Goal: Task Accomplishment & Management: Complete application form

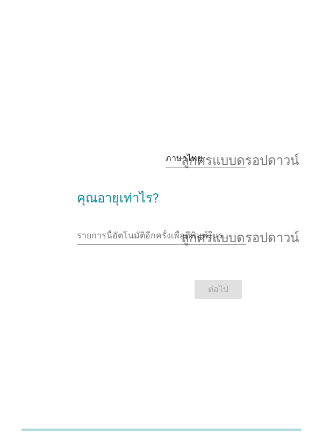
click at [249, 242] on font "ลูกศรแบบดรอปดาวน์" at bounding box center [240, 235] width 118 height 13
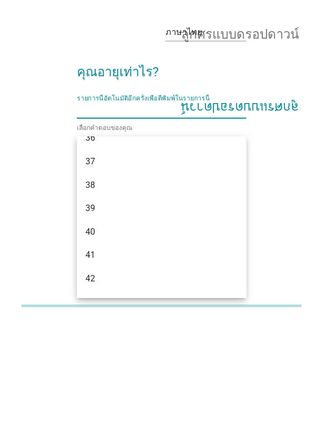
scroll to position [443, 0]
click at [106, 303] on div "38" at bounding box center [154, 301] width 139 height 13
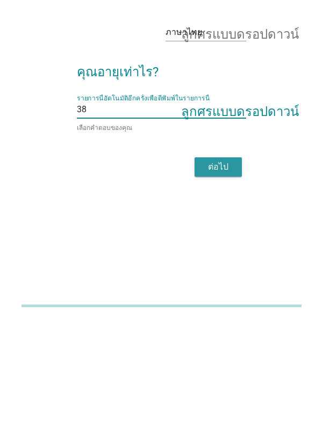
click at [227, 297] on font "ต่อไป" at bounding box center [218, 291] width 20 height 13
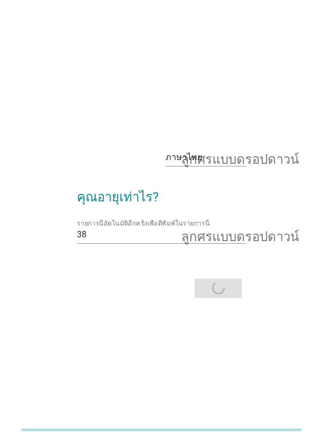
scroll to position [0, 0]
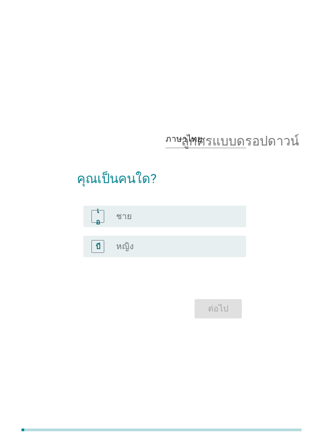
click at [198, 253] on div "ปุ่มวิทยุ[PERSON_NAME]เลือก หญิง" at bounding box center [176, 246] width 121 height 13
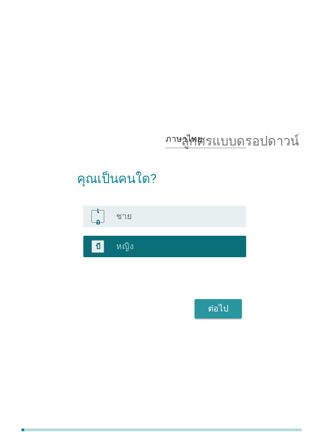
click at [220, 314] on font "ต่อไป" at bounding box center [218, 308] width 20 height 10
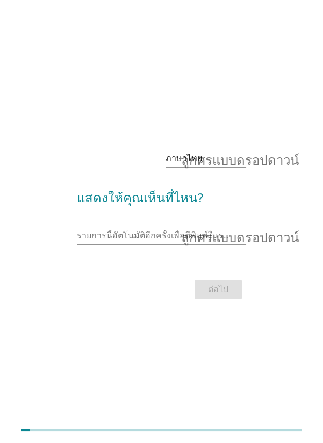
click at [173, 244] on input "รายการนี้อัตโนมัติอีกครั้งเพื่อตีพิมพ์ในรายการนี้" at bounding box center [154, 235] width 154 height 17
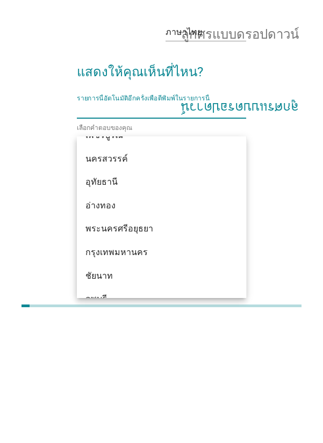
scroll to position [880, 0]
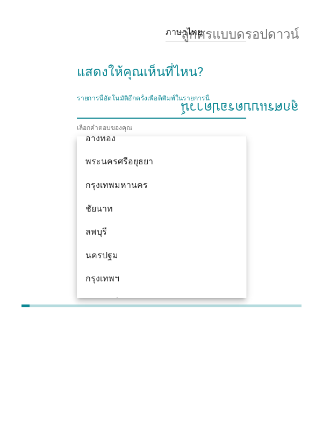
click at [132, 311] on font "กรุงเทพมหานคร" at bounding box center [116, 309] width 62 height 10
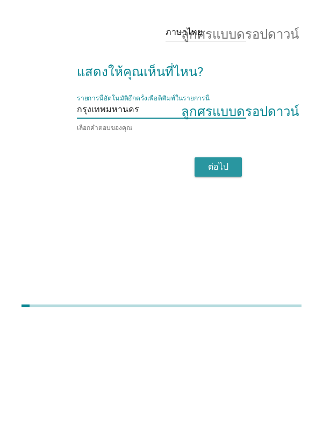
click at [227, 301] on button "ต่อไป" at bounding box center [217, 290] width 47 height 19
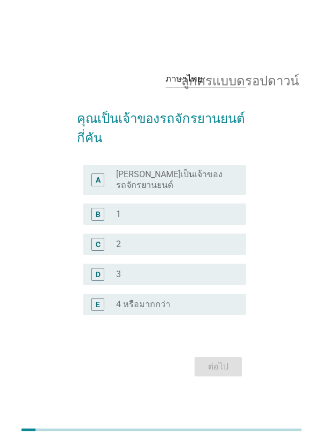
scroll to position [0, 0]
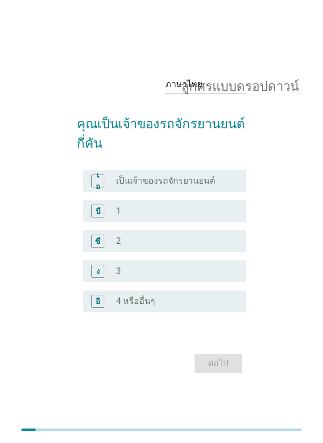
click at [201, 216] on div "ปุ่มวิทยุ[PERSON_NAME]เลือก 1" at bounding box center [172, 211] width 113 height 11
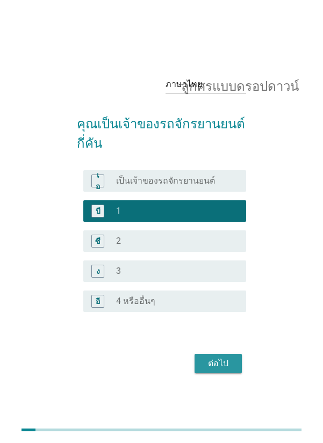
click at [219, 368] on font "ต่อไป" at bounding box center [218, 363] width 20 height 10
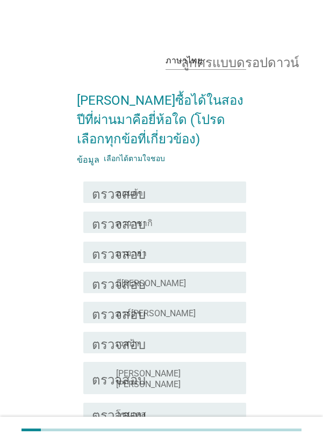
click at [220, 197] on div "โครงร่างกล่องกาเครื่องหมายว่าง ฮอนด้า" at bounding box center [176, 192] width 121 height 13
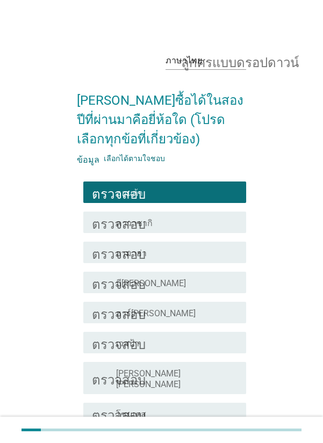
click at [193, 193] on div "โครงร่างกล่องกาเครื่องหมายว่าง ฮอนด้า" at bounding box center [176, 192] width 121 height 13
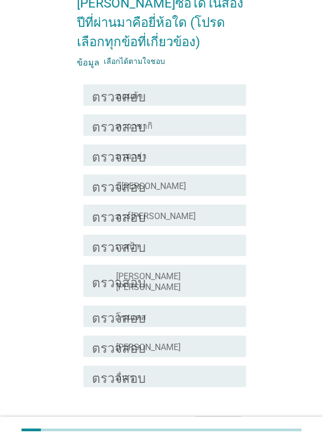
scroll to position [97, 0]
click at [217, 86] on div "ตรวจสอบ โครงร่างกล่องกาเครื่องหมายว่าง ฮอนด้า" at bounding box center [164, 94] width 163 height 21
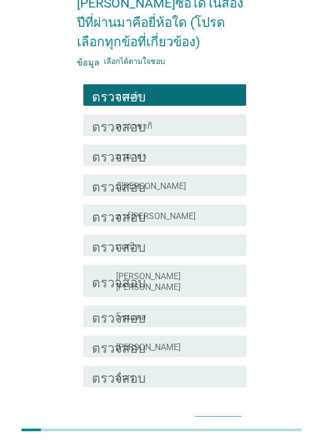
click at [220, 420] on font "ต่อไป" at bounding box center [218, 425] width 20 height 10
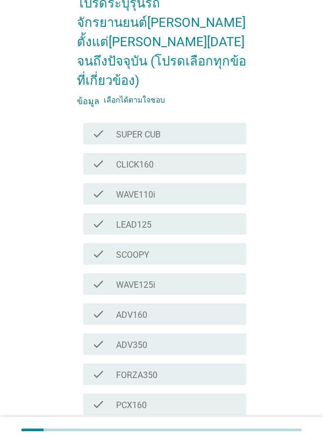
scroll to position [0, 0]
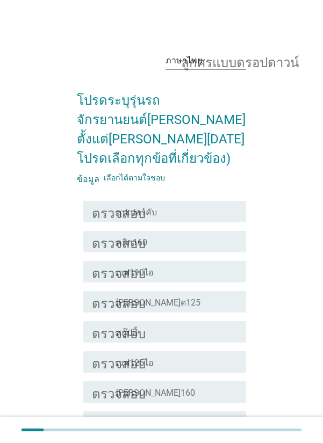
click at [222, 325] on div "โครงร่างกล่องกาเครื่องหมายว่าง สกู๊ปปี้" at bounding box center [176, 331] width 121 height 13
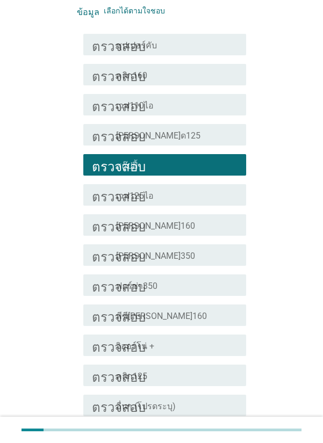
scroll to position [174, 0]
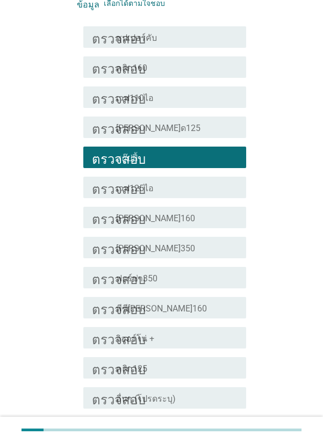
click at [216, 442] on font "ต่อไป" at bounding box center [218, 447] width 20 height 10
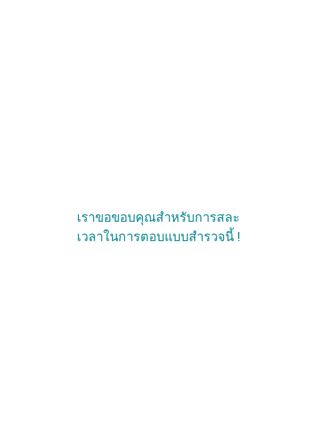
scroll to position [24, 0]
